Goal: Use online tool/utility: Utilize a website feature to perform a specific function

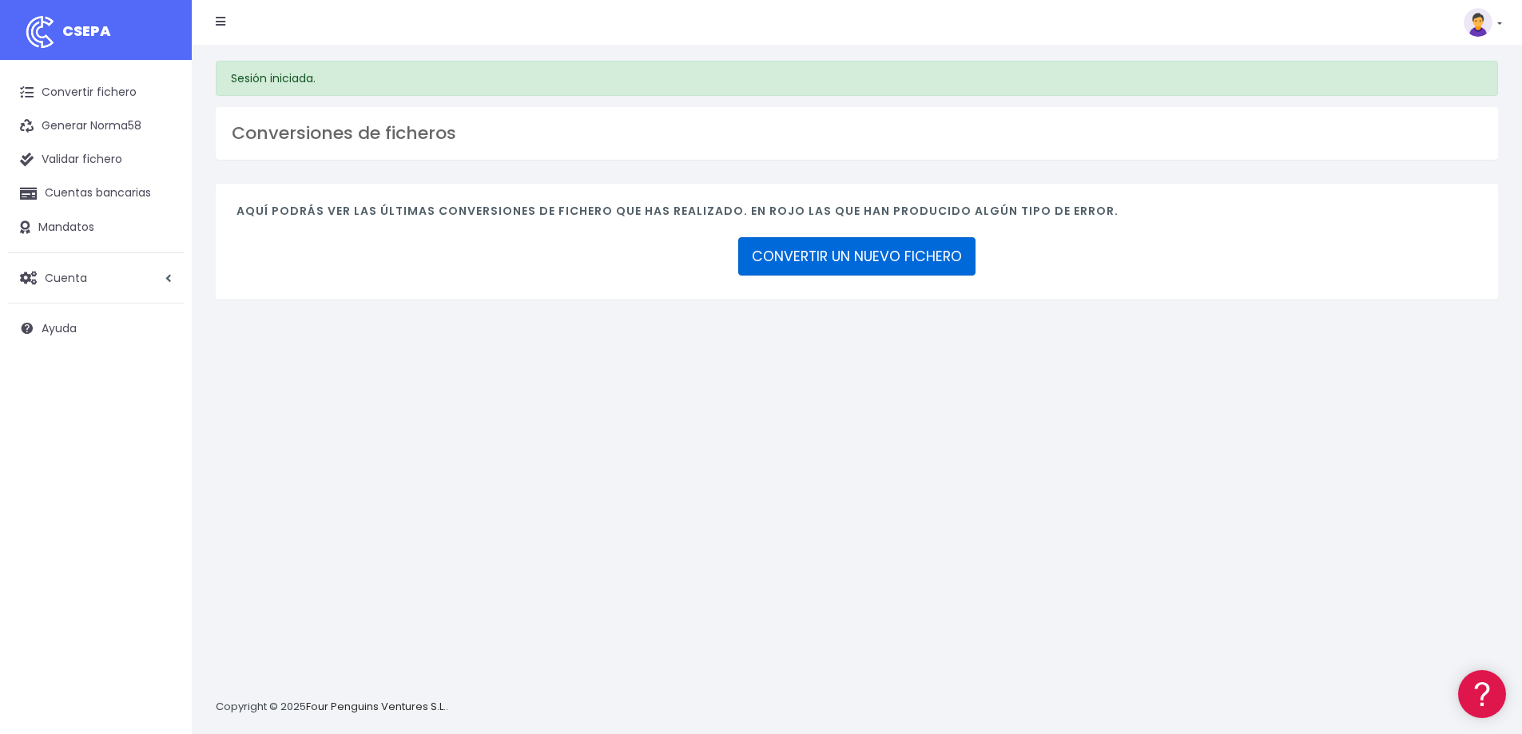
click at [863, 259] on link "CONVERTIR UN NUEVO FICHERO" at bounding box center [856, 256] width 237 height 38
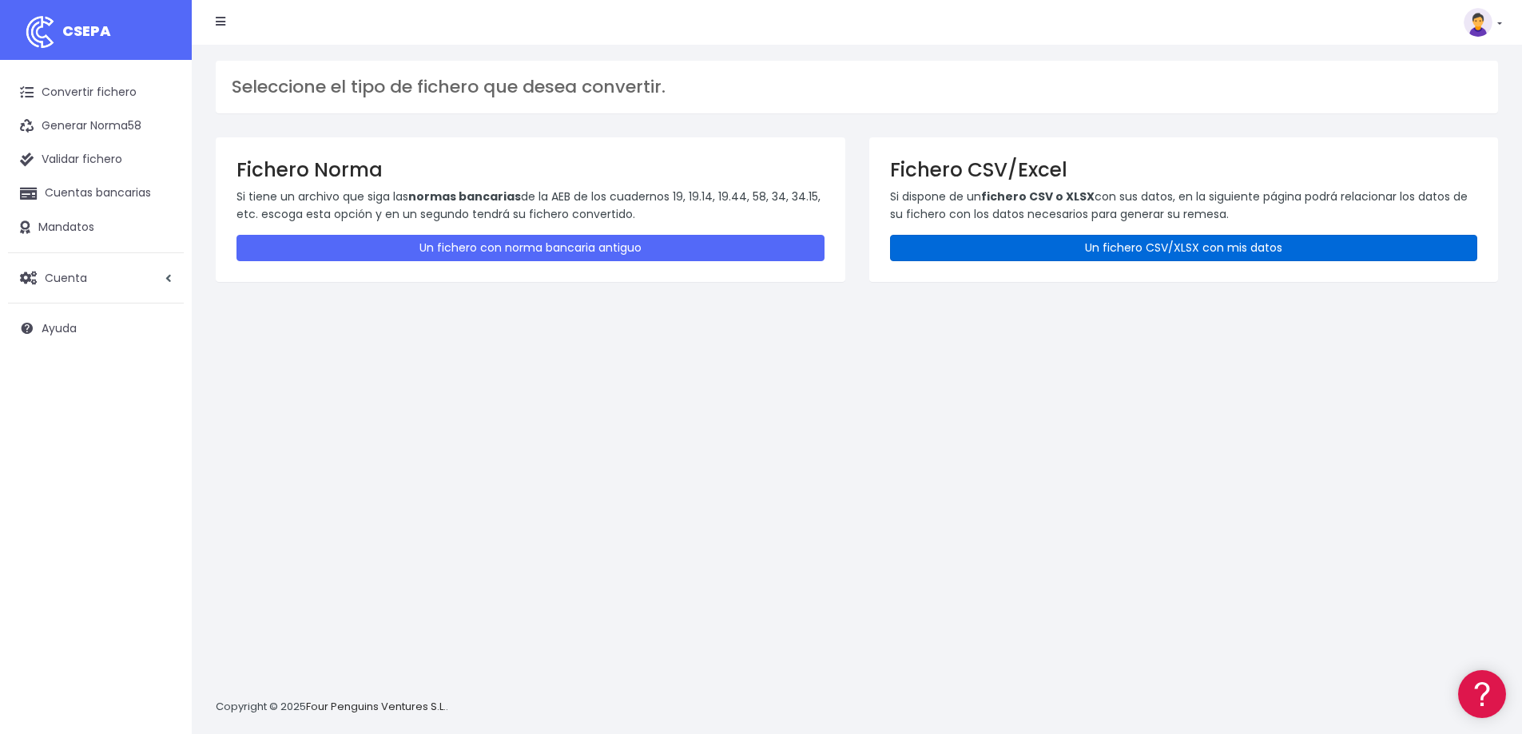
click at [1007, 245] on link "Un fichero CSV/XLSX con mis datos" at bounding box center [1184, 248] width 588 height 26
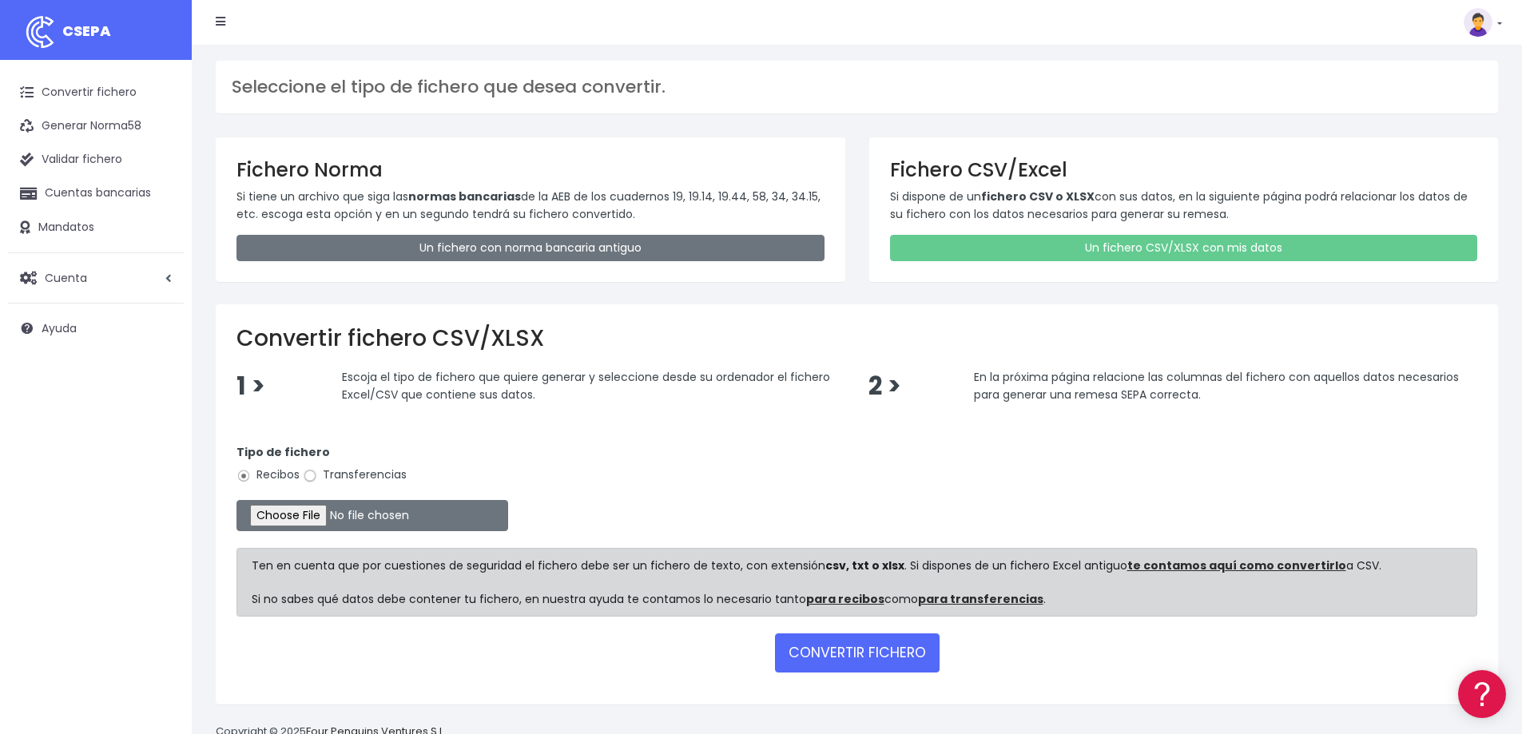
click at [313, 476] on input "Transferencias" at bounding box center [310, 476] width 14 height 14
radio input "true"
click at [327, 520] on input "file" at bounding box center [372, 515] width 272 height 31
type input "C:\fakepath\9.- Remesa cosmic 08.10.2025.csv"
click at [874, 653] on button "CONVERTIR FICHERO" at bounding box center [857, 652] width 165 height 38
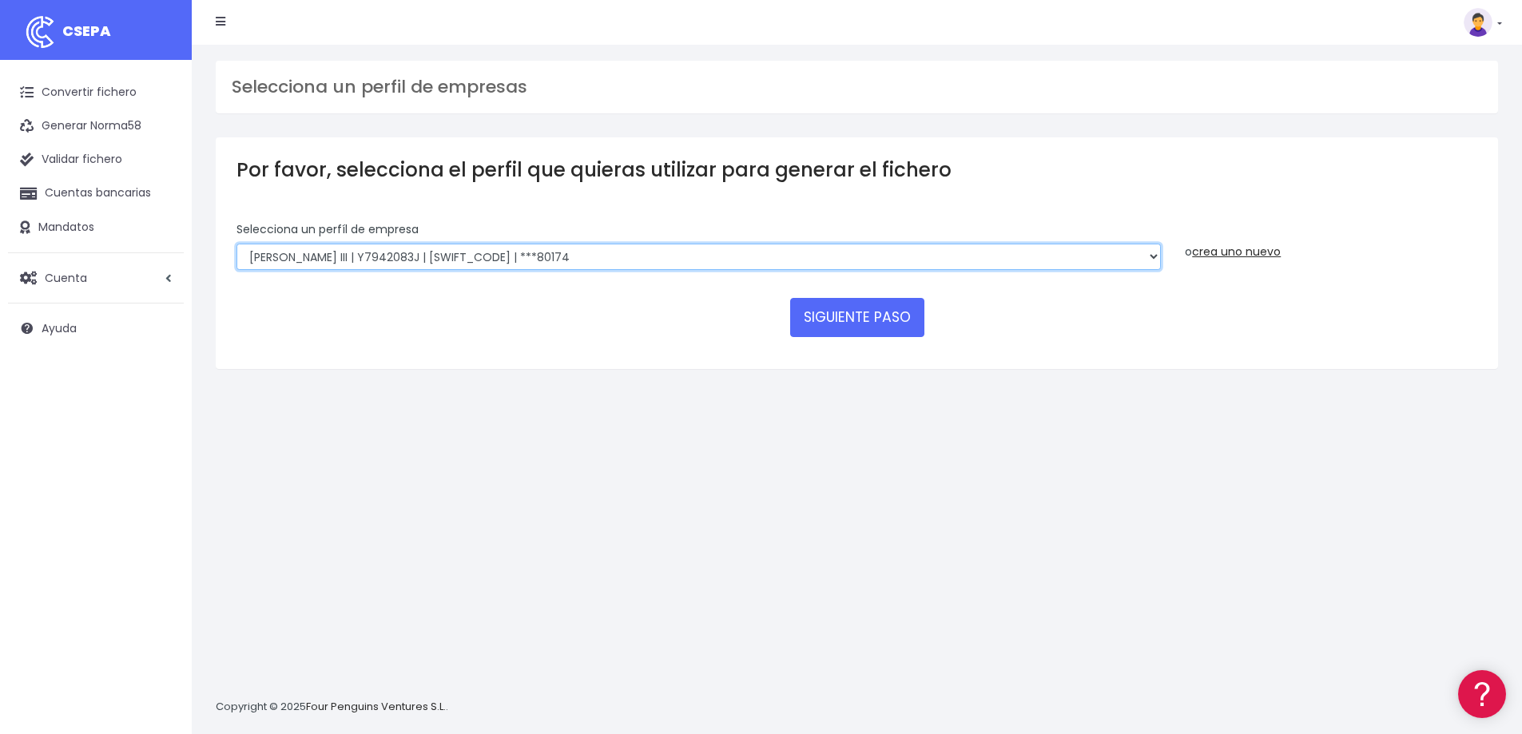
click at [608, 252] on select "RIUDAVETS ASSESSORS SL | B07873532 | CAIXESBBXXX | ***16514 FONTENILLE SANTA PO…" at bounding box center [698, 257] width 924 height 27
select select "1932"
click at [236, 244] on select "RIUDAVETS ASSESSORS SL | B07873532 | CAIXESBBXXX | ***16514 FONTENILLE SANTA PO…" at bounding box center [698, 257] width 924 height 27
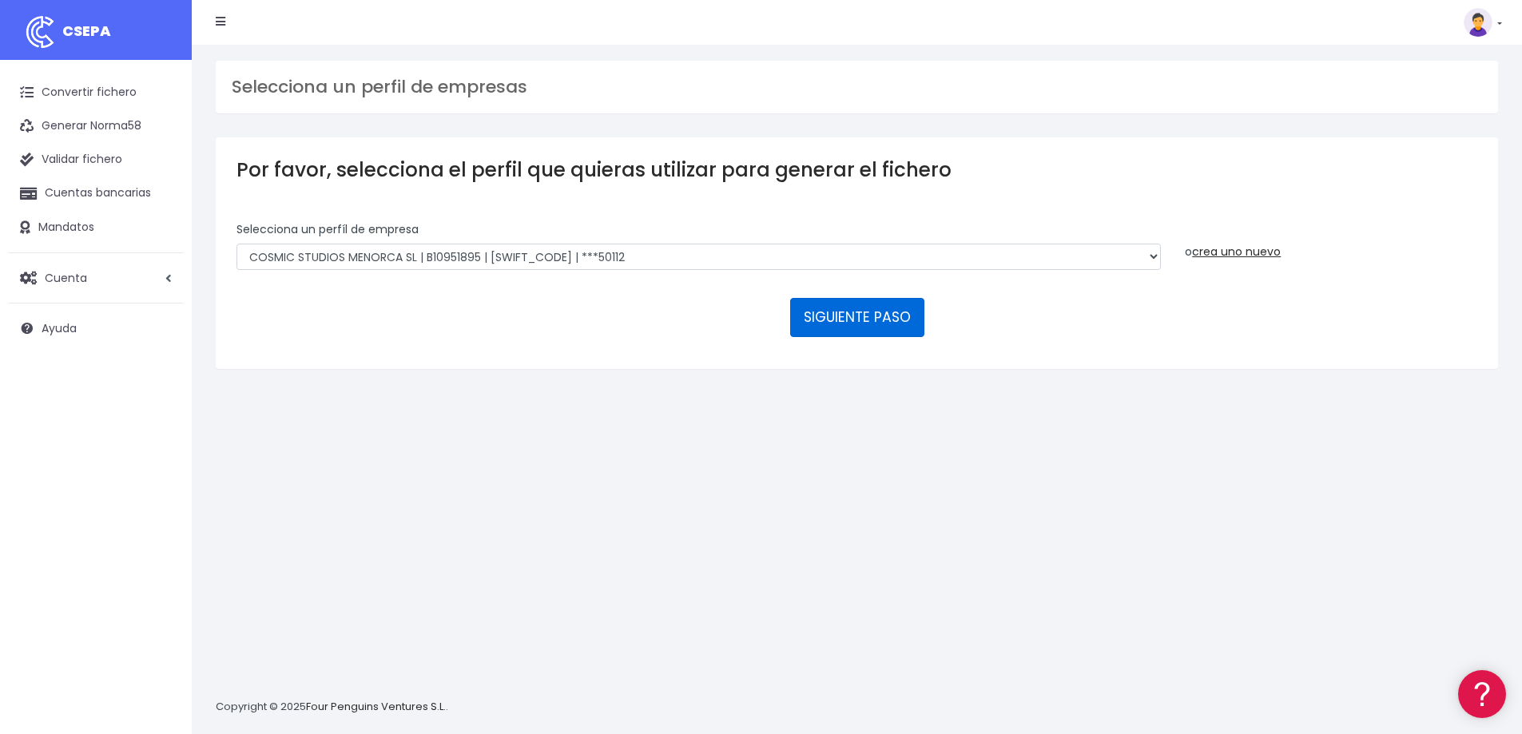
click at [875, 318] on button "SIGUIENTE PASO" at bounding box center [857, 317] width 134 height 38
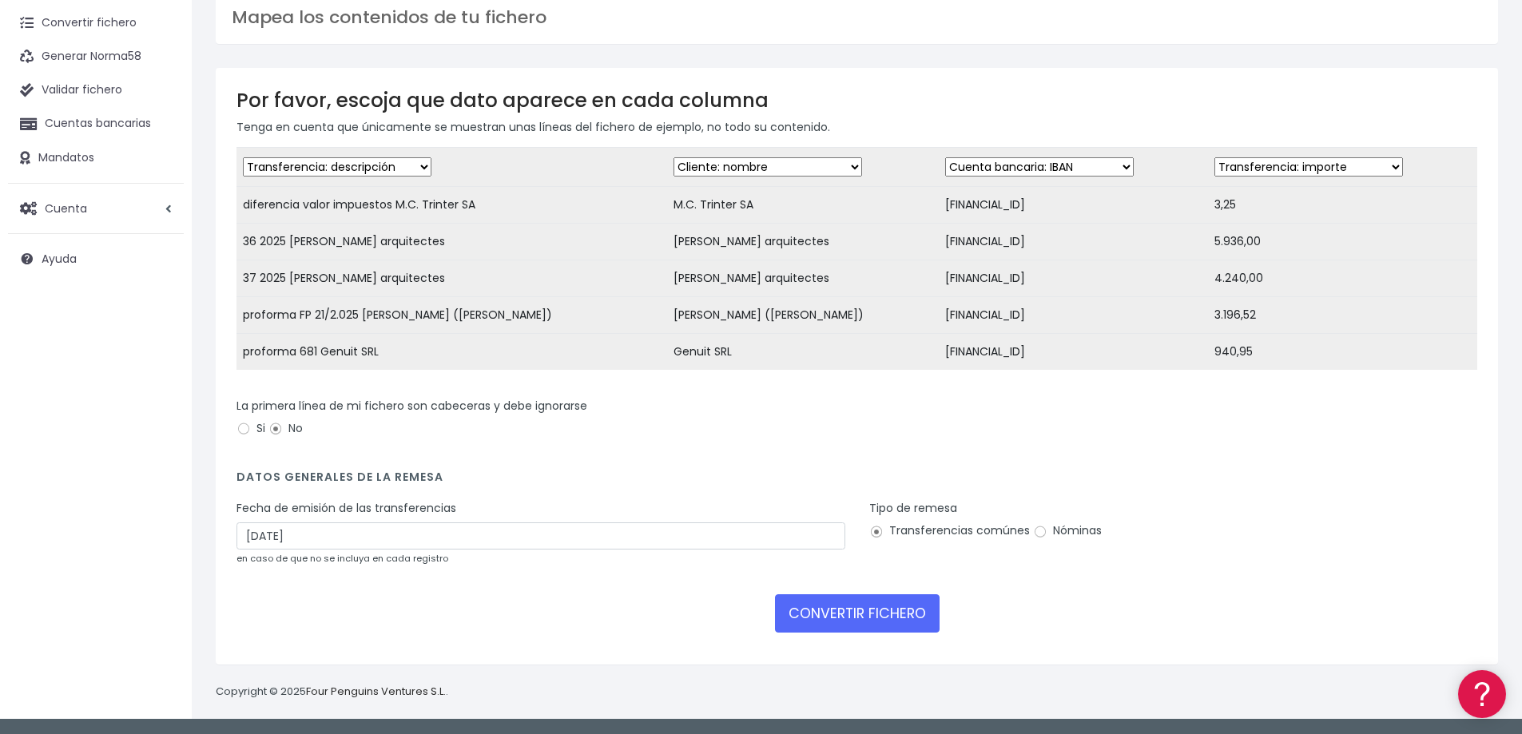
scroll to position [81, 0]
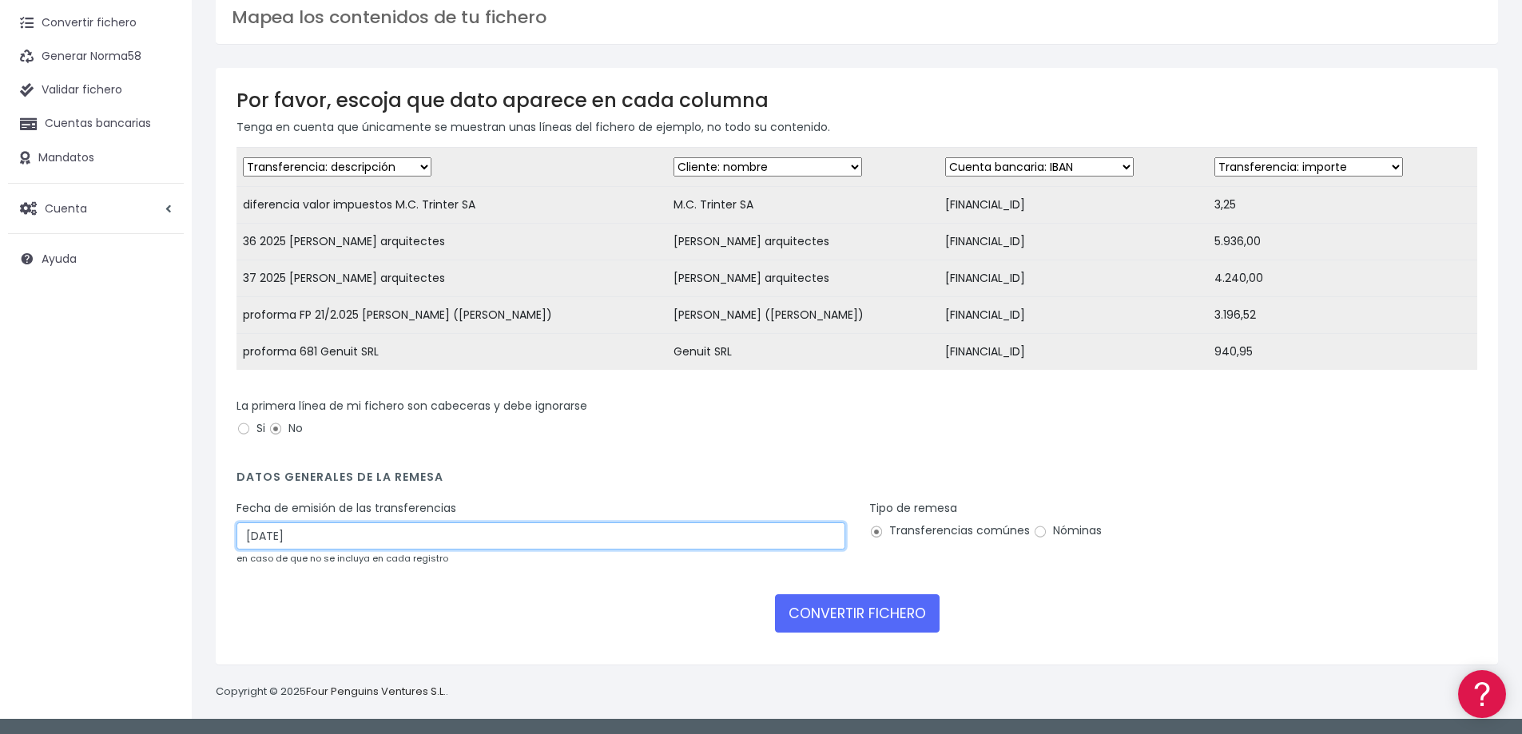
click at [289, 540] on input "[DATE]" at bounding box center [540, 535] width 609 height 27
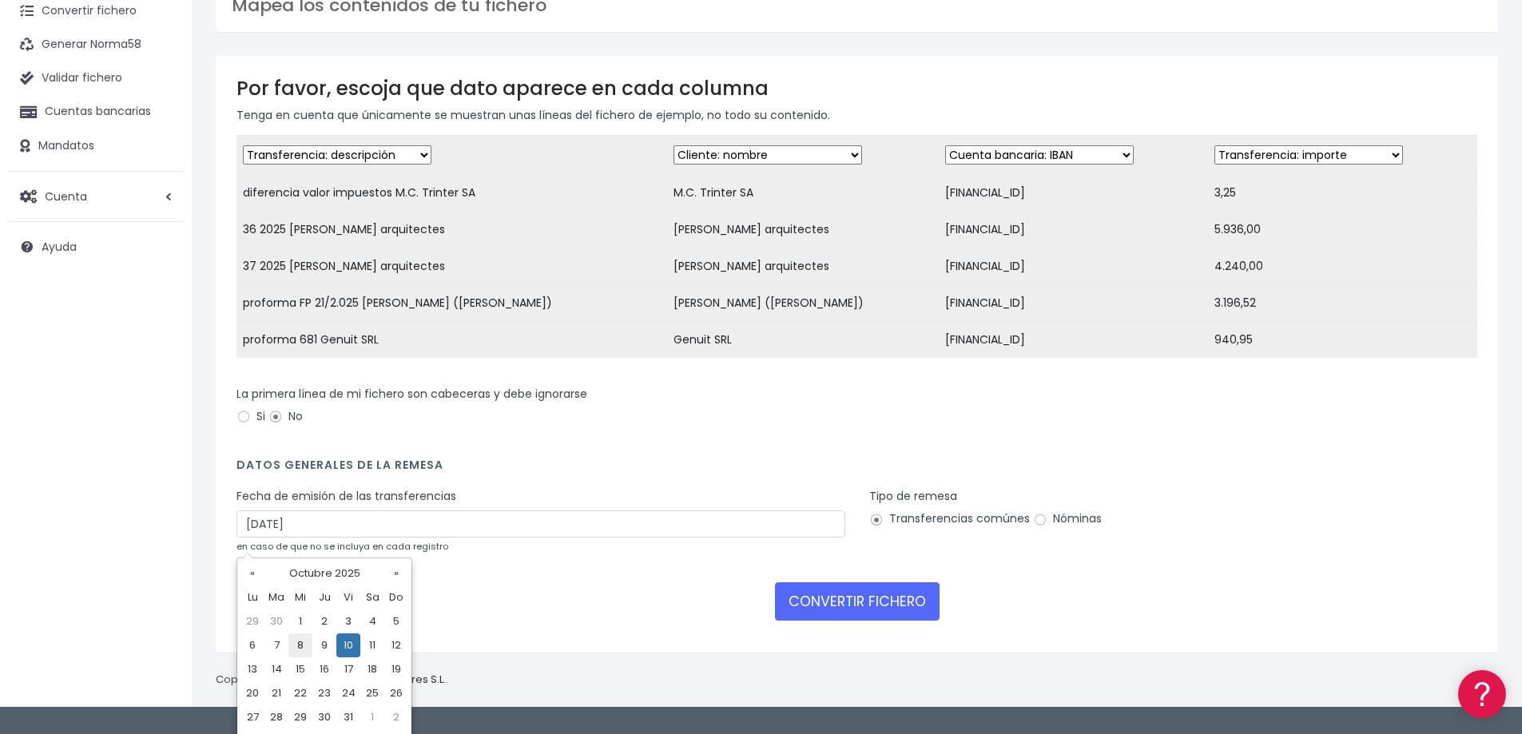
click at [297, 645] on td "8" at bounding box center [300, 645] width 24 height 24
type input "[DATE]"
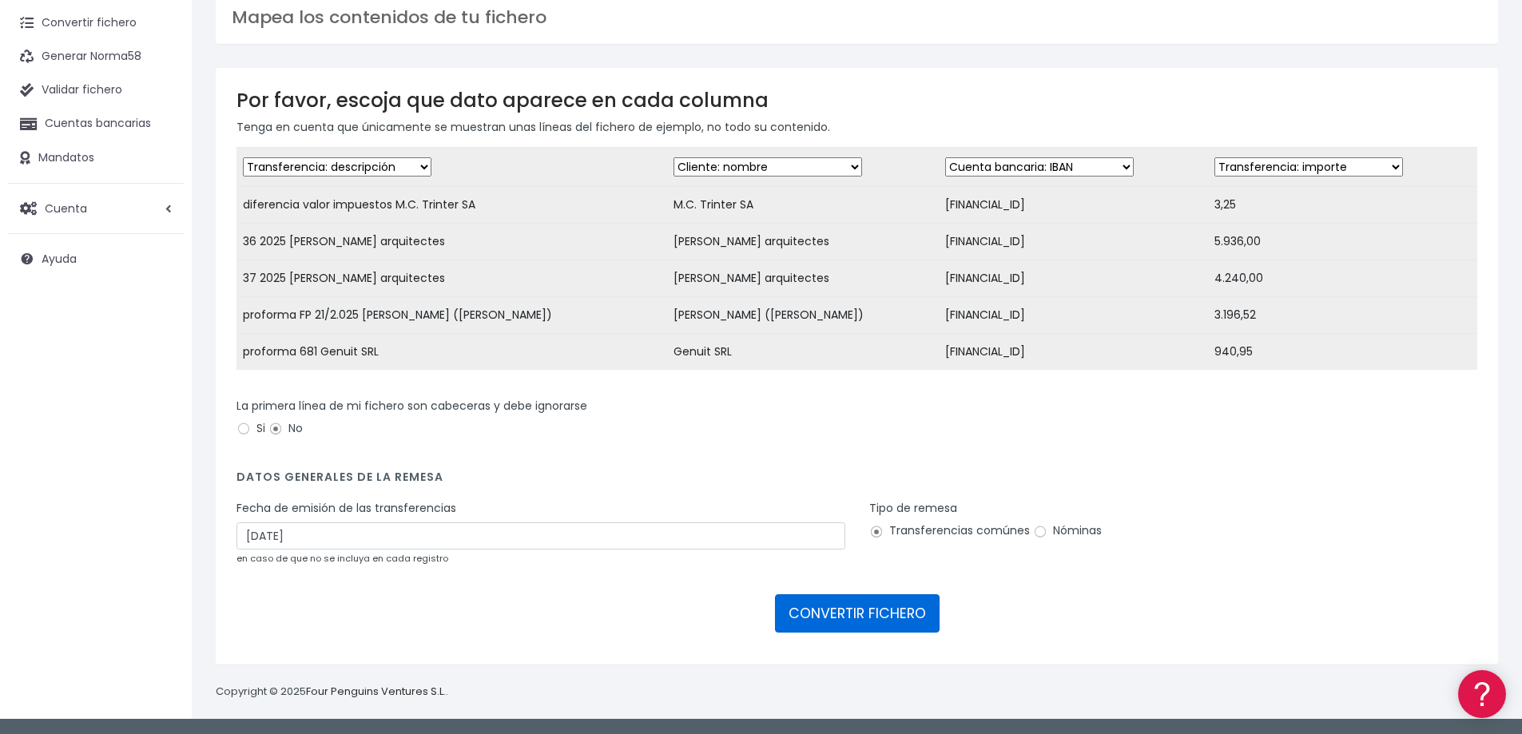
click at [827, 614] on button "CONVERTIR FICHERO" at bounding box center [857, 613] width 165 height 38
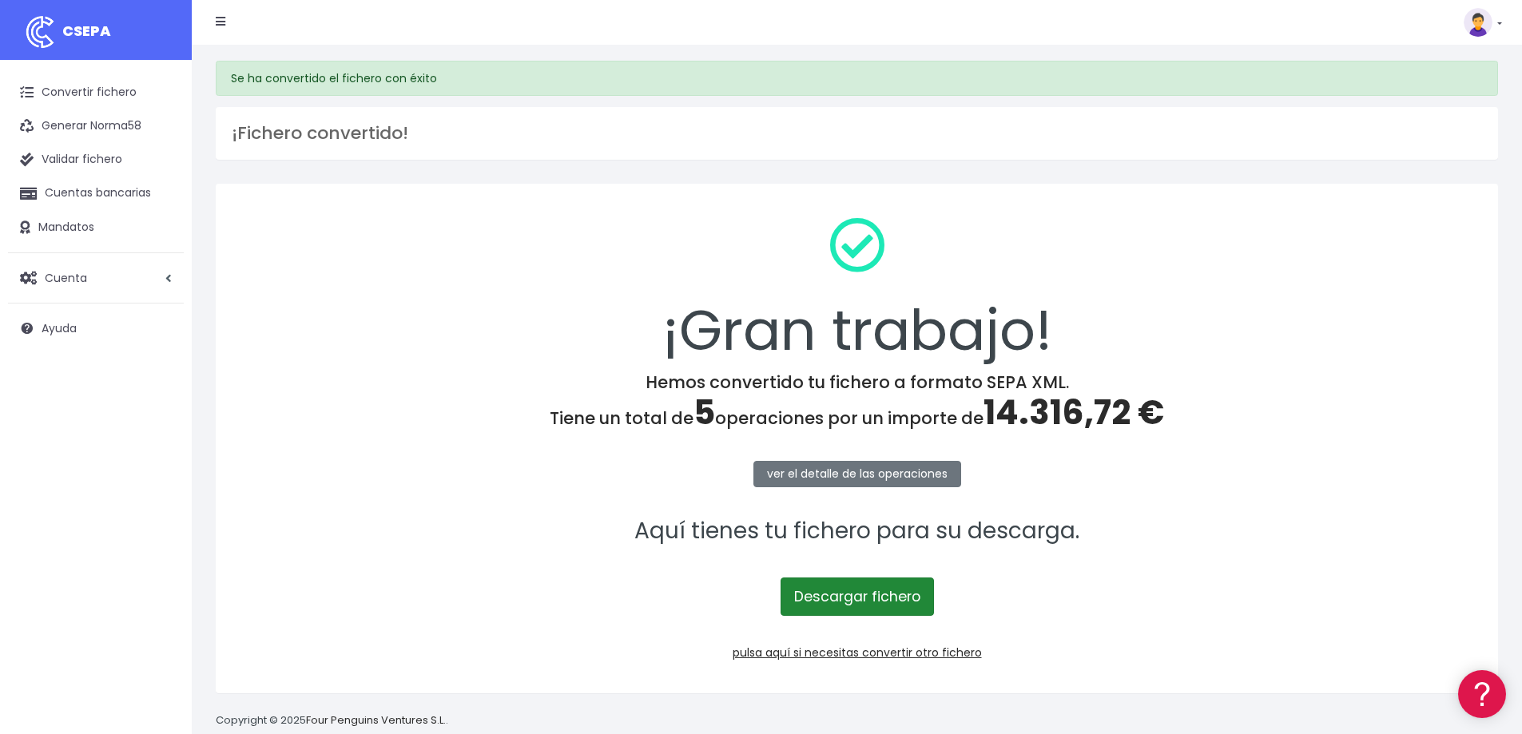
click at [843, 596] on link "Descargar fichero" at bounding box center [856, 596] width 153 height 38
click at [97, 97] on link "Convertir fichero" at bounding box center [96, 93] width 176 height 34
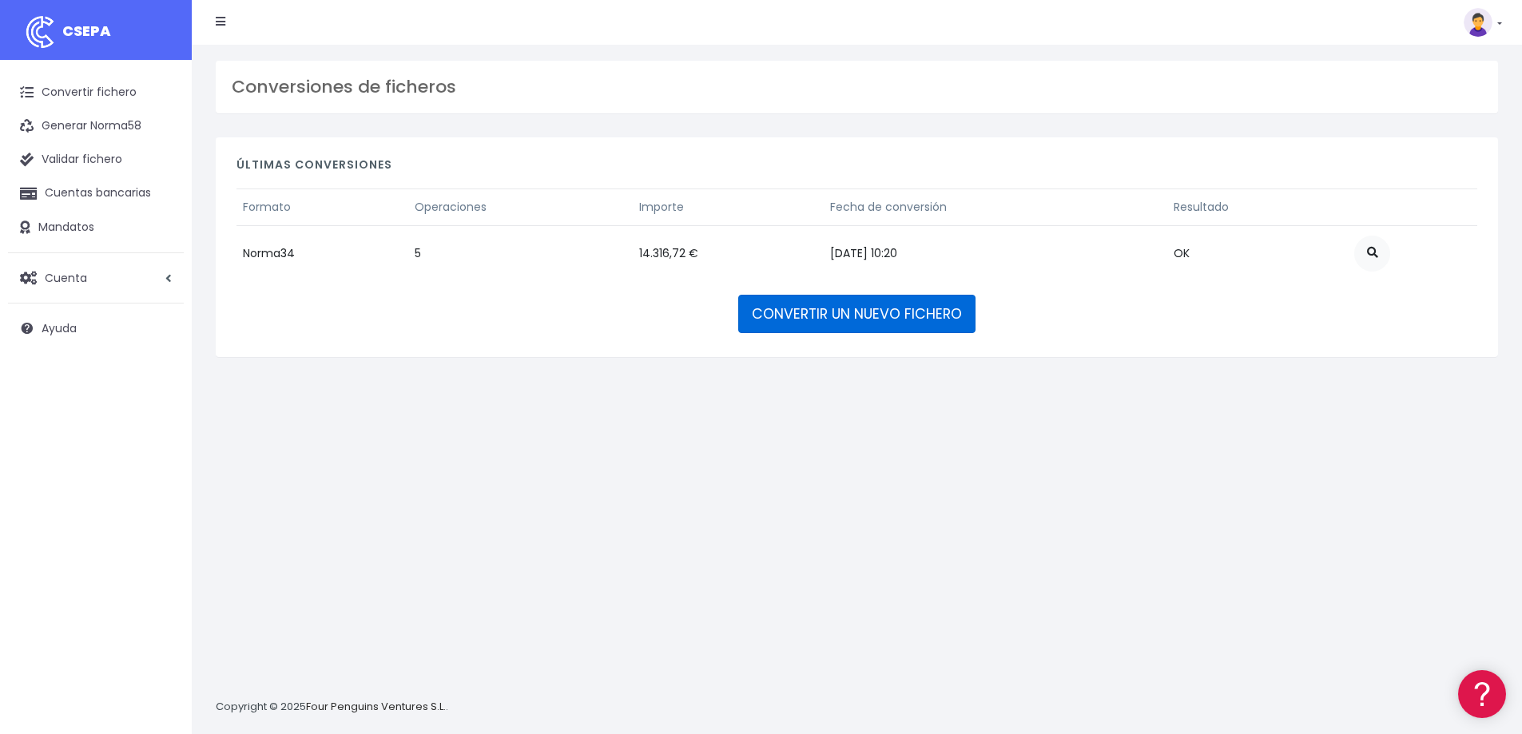
click at [881, 317] on link "CONVERTIR UN NUEVO FICHERO" at bounding box center [856, 314] width 237 height 38
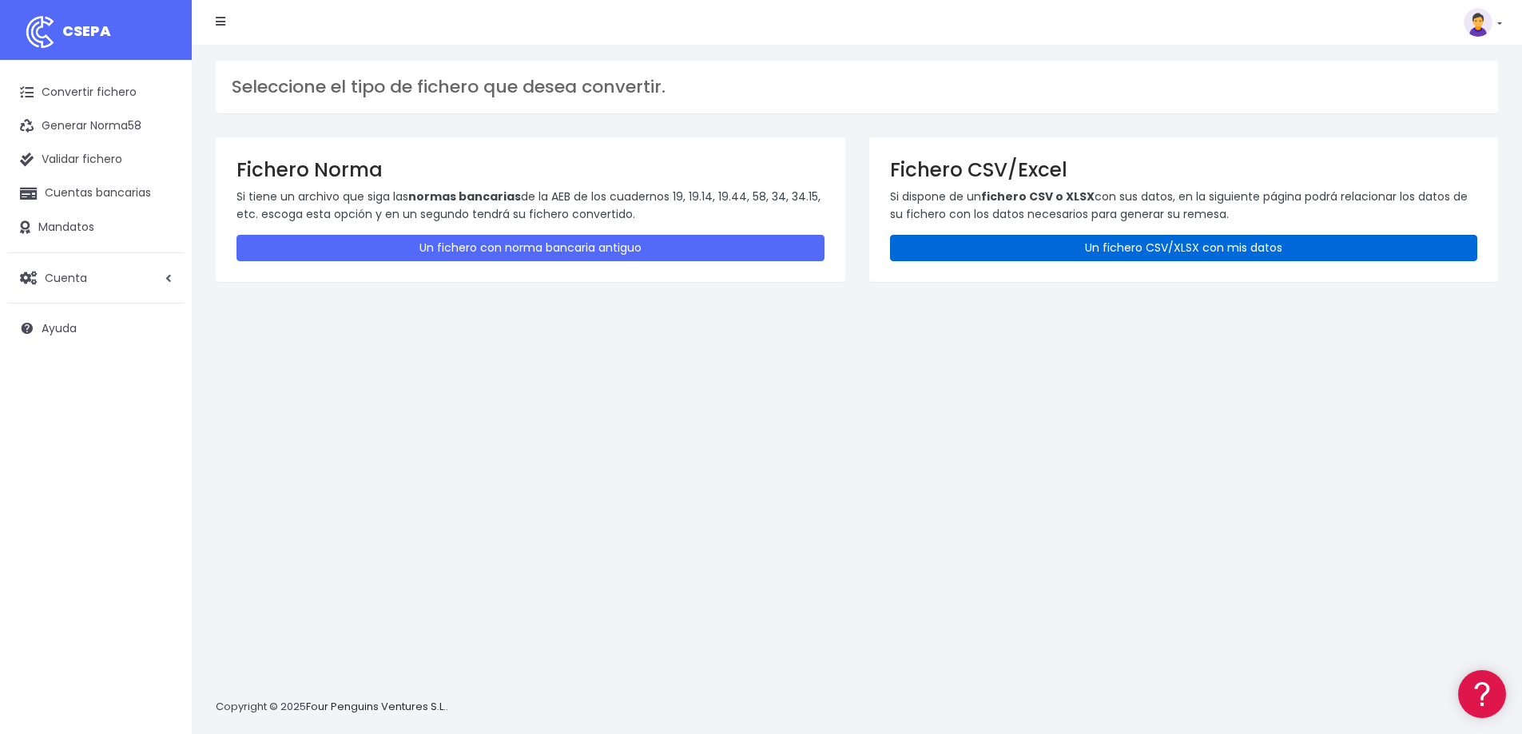
click at [1093, 253] on link "Un fichero CSV/XLSX con mis datos" at bounding box center [1184, 248] width 588 height 26
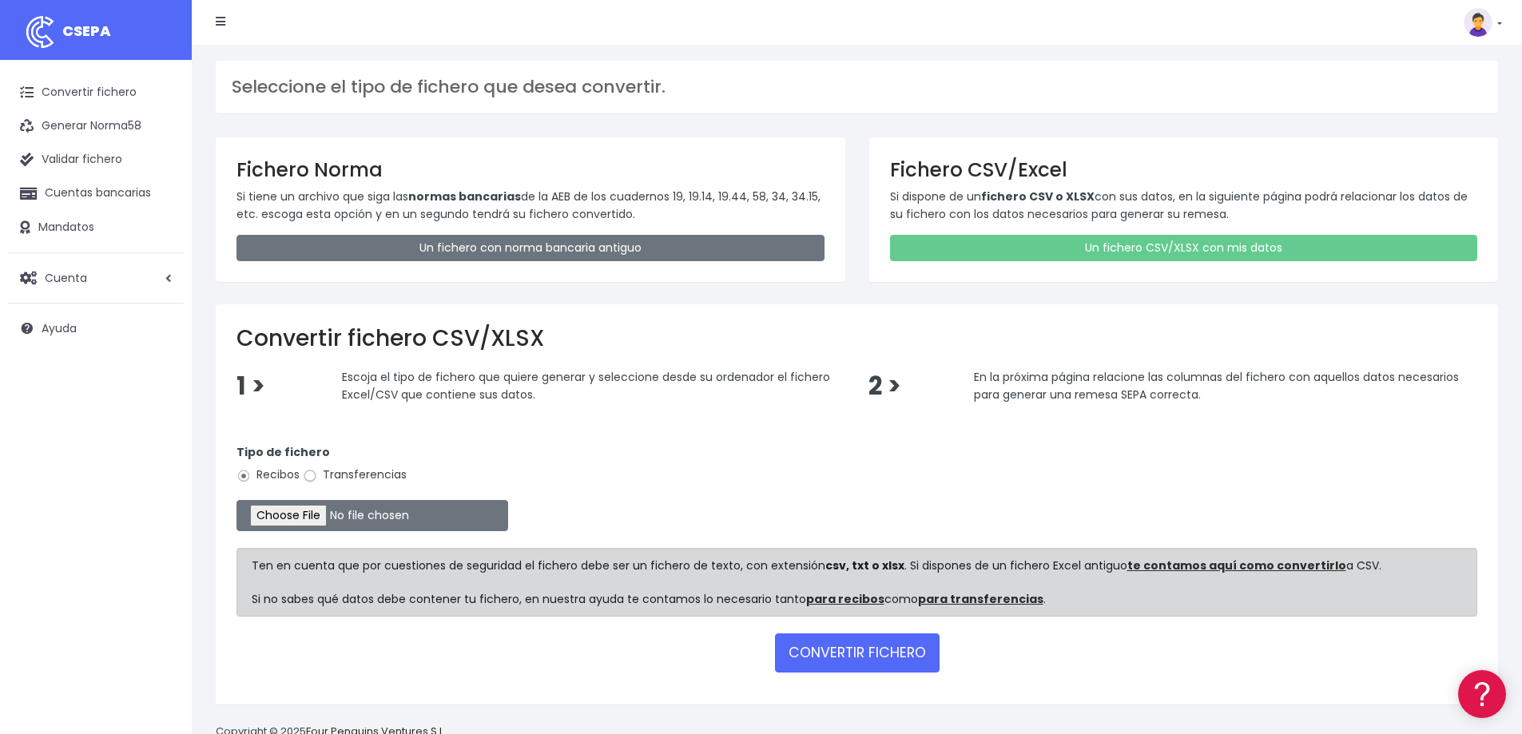
click at [311, 478] on input "Transferencias" at bounding box center [310, 476] width 14 height 14
radio input "true"
click at [322, 517] on input "file" at bounding box center [372, 515] width 272 height 31
type input "C:\fakepath\9.- Remesa cosmic 08.10.2025.csv"
click at [847, 658] on button "CONVERTIR FICHERO" at bounding box center [857, 652] width 165 height 38
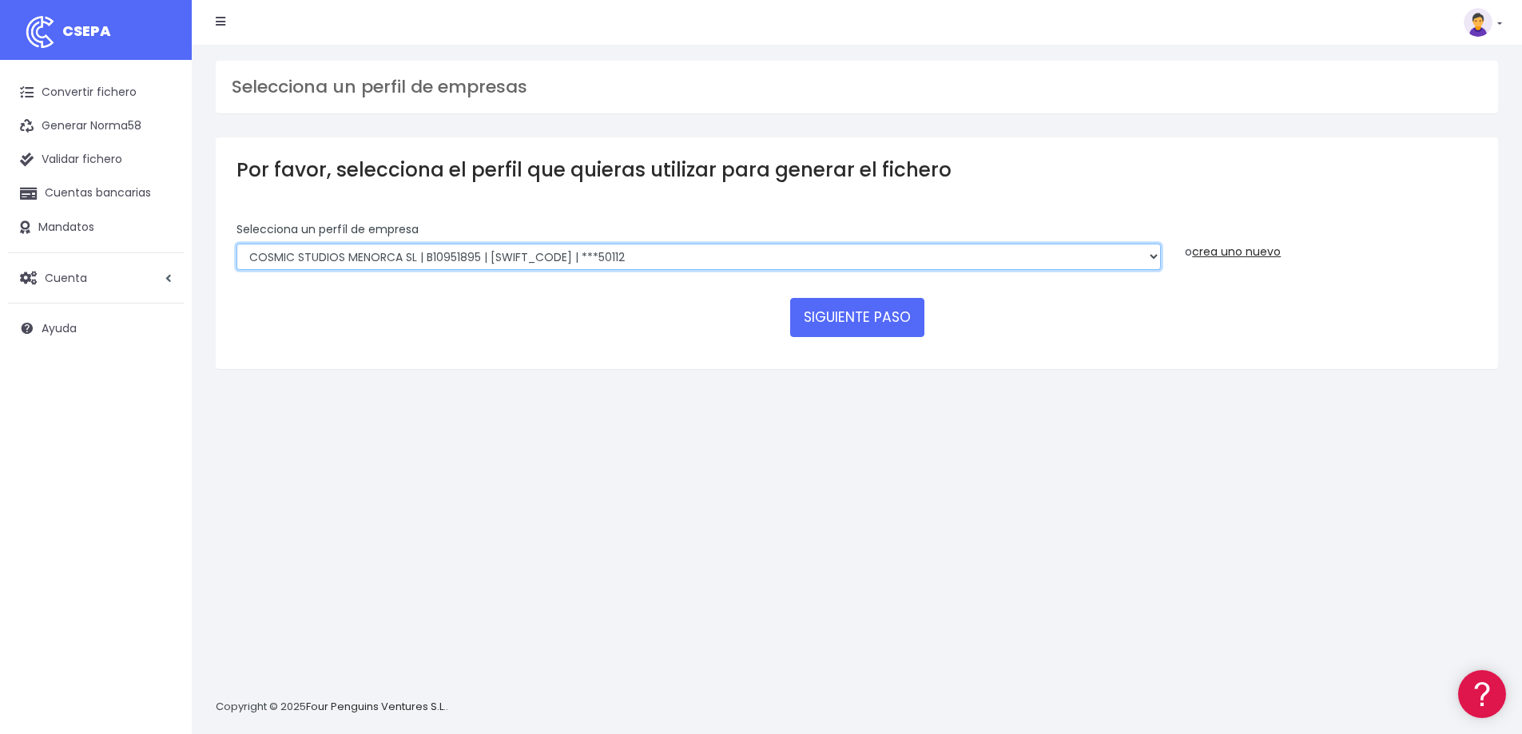
click at [690, 259] on select "RIUDAVETS ASSESSORS SL | B07873532 | CAIXESBBXXX | ***16514 FONTENILLE SANTA PO…" at bounding box center [698, 257] width 924 height 27
click at [662, 259] on select "RIUDAVETS ASSESSORS SL | B07873532 | CAIXESBBXXX | ***16514 FONTENILLE SANTA PO…" at bounding box center [698, 257] width 924 height 27
click at [846, 322] on button "SIGUIENTE PASO" at bounding box center [857, 317] width 134 height 38
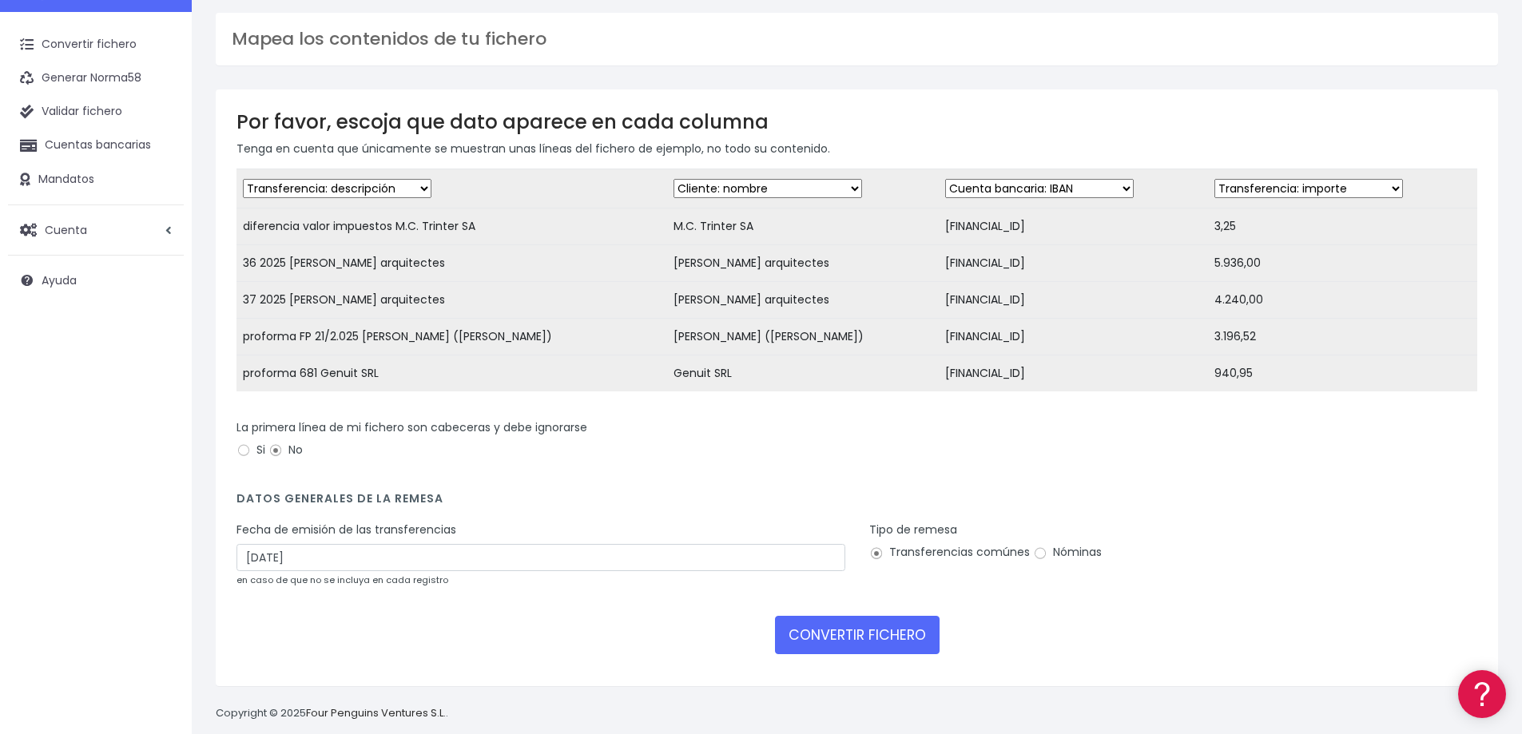
scroll to position [81, 0]
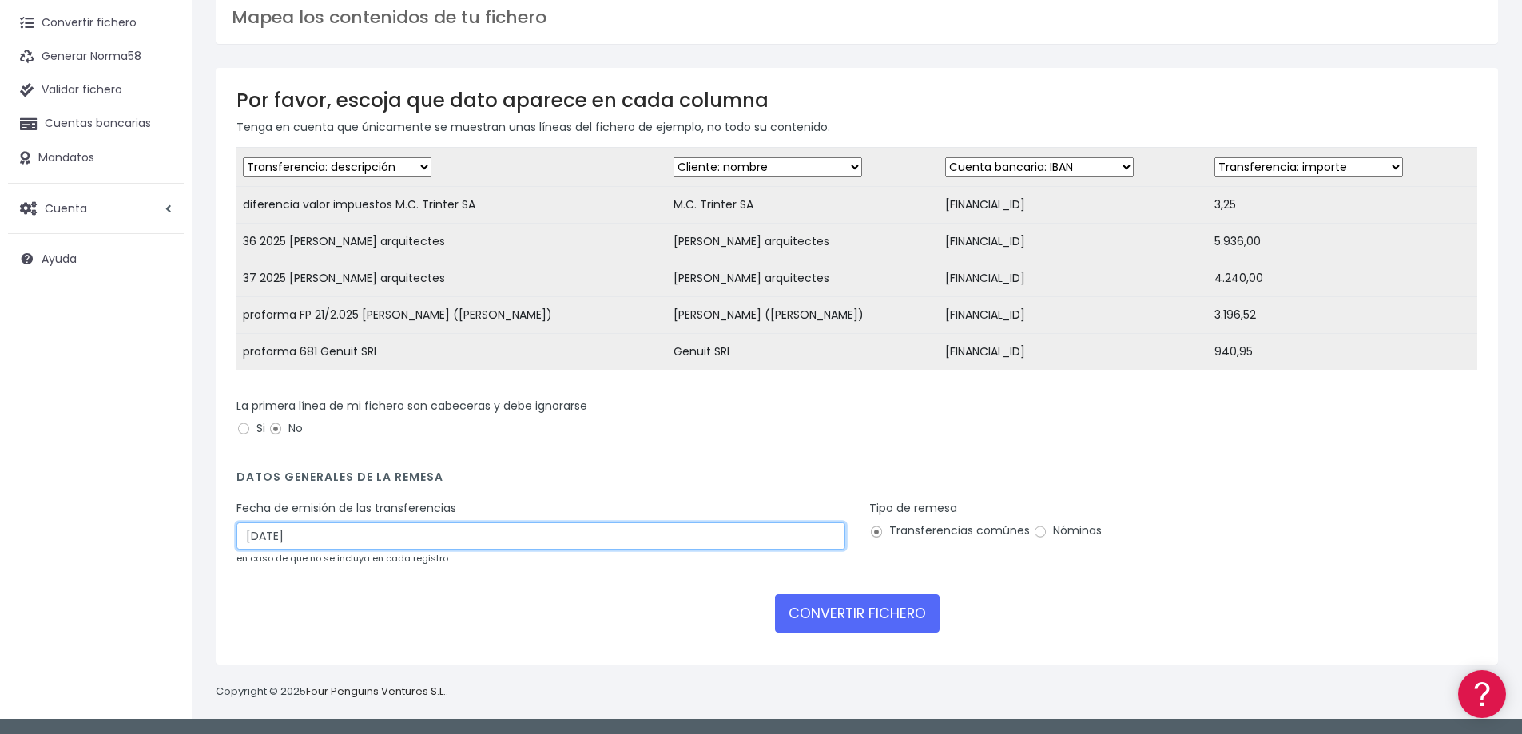
click at [272, 540] on input "[DATE]" at bounding box center [540, 535] width 609 height 27
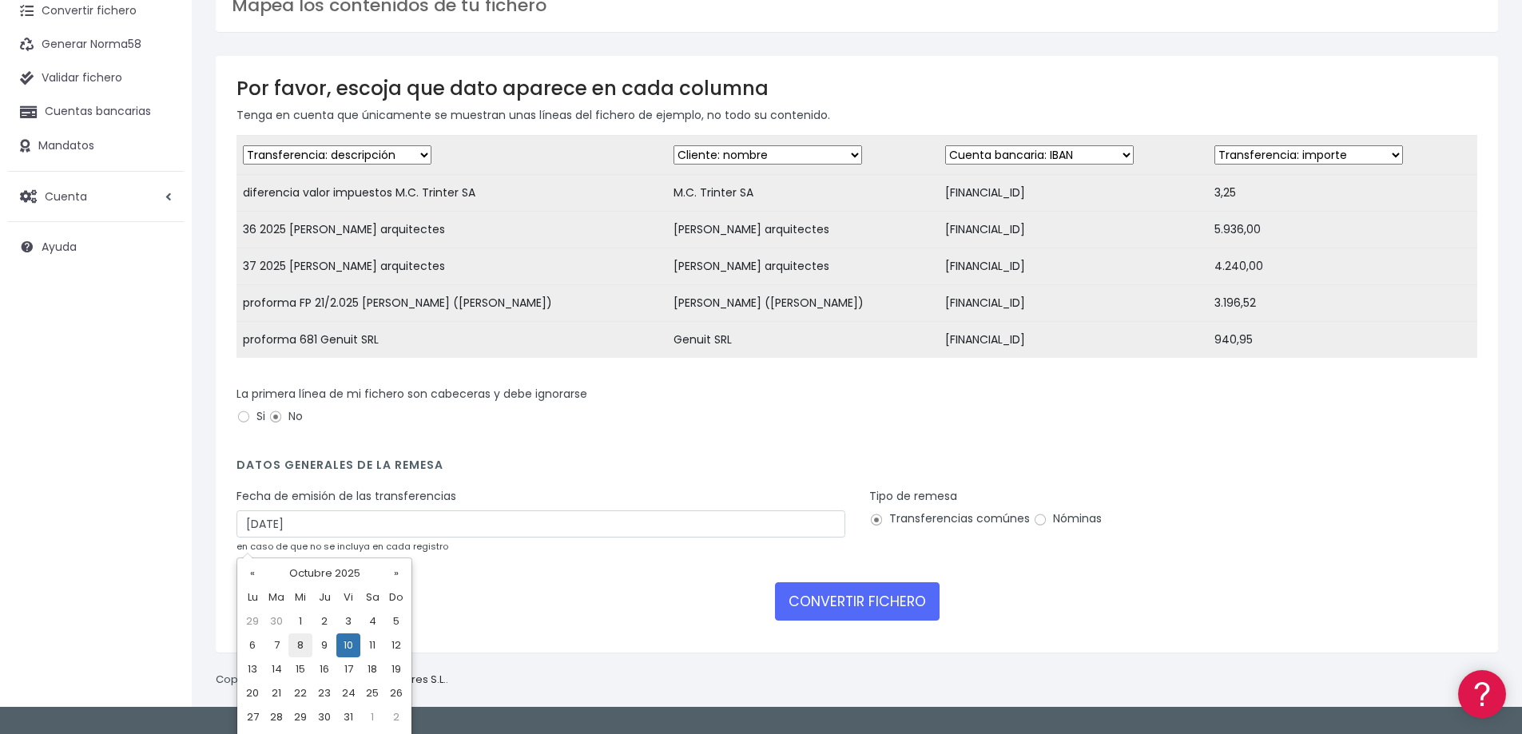
click at [301, 642] on td "8" at bounding box center [300, 645] width 24 height 24
type input "08/10/2025"
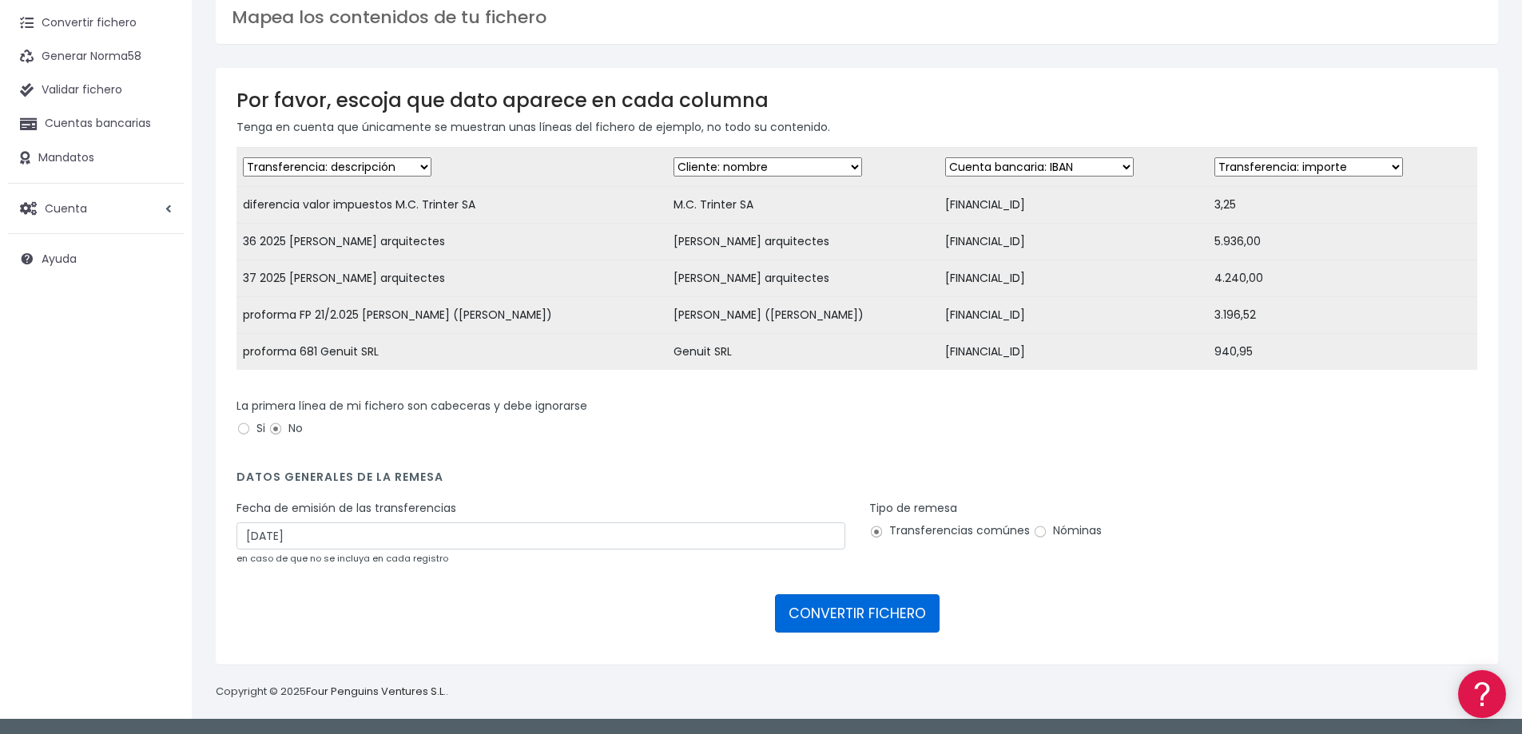
click at [817, 613] on button "CONVERTIR FICHERO" at bounding box center [857, 613] width 165 height 38
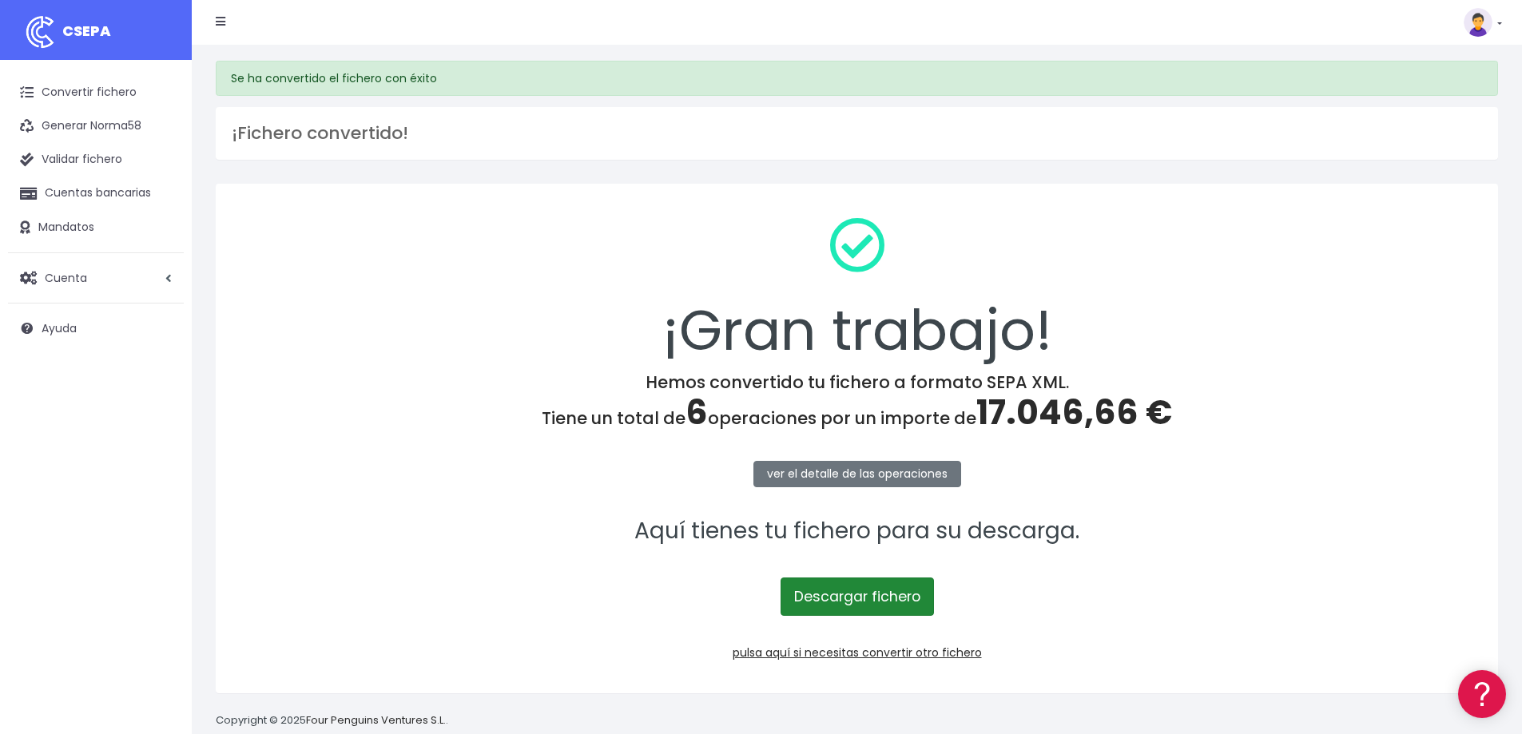
click at [866, 606] on link "Descargar fichero" at bounding box center [856, 596] width 153 height 38
